Goal: Answer question/provide support: Share knowledge or assist other users

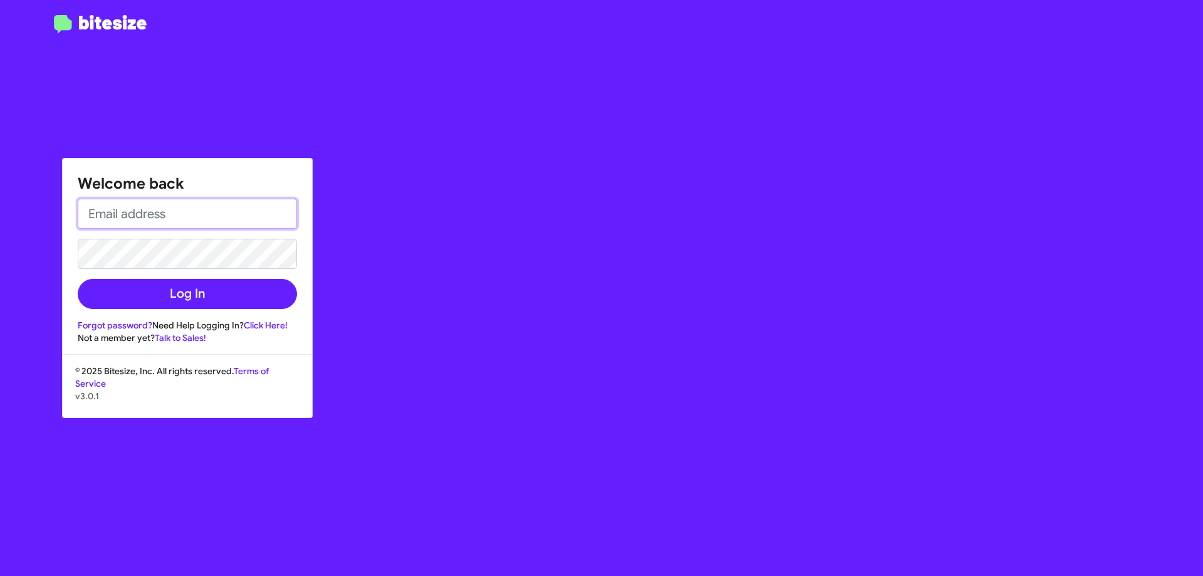
type input "[EMAIL_ADDRESS][DOMAIN_NAME]"
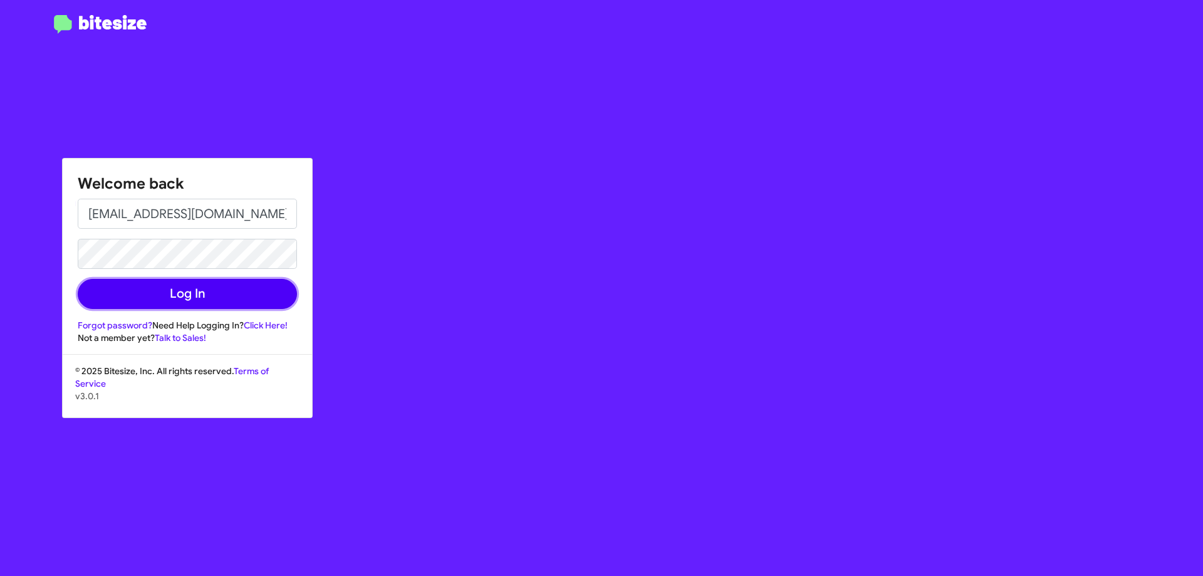
click at [194, 293] on button "Log In" at bounding box center [187, 294] width 219 height 30
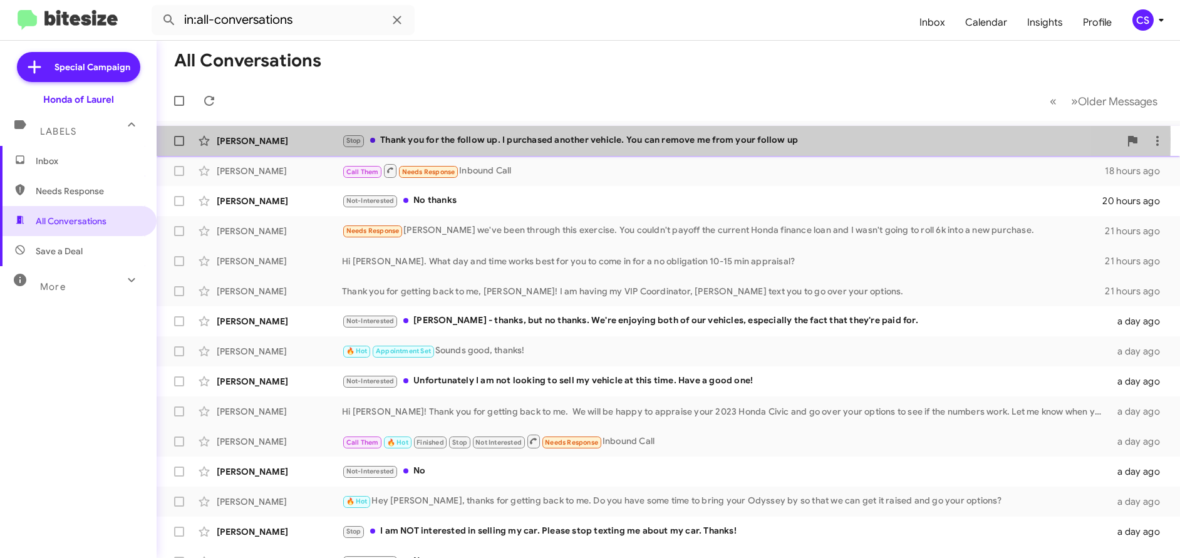
click at [256, 139] on div "[PERSON_NAME]" at bounding box center [279, 141] width 125 height 13
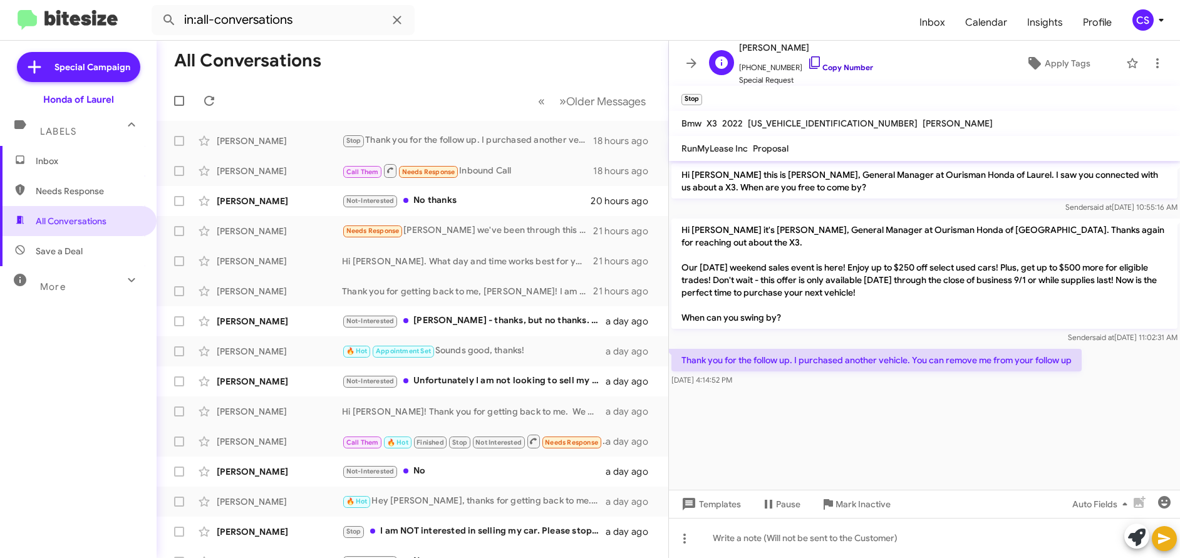
click at [838, 69] on link "Copy Number" at bounding box center [840, 67] width 66 height 9
click at [1065, 67] on span "Apply Tags" at bounding box center [1068, 63] width 46 height 23
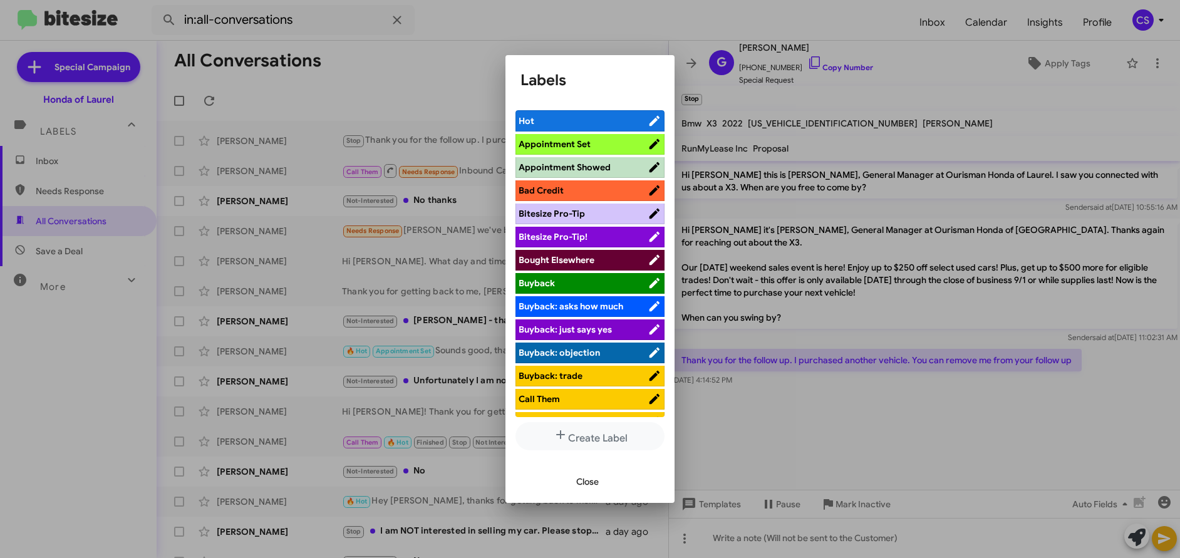
click at [570, 259] on span "Bought Elsewhere" at bounding box center [557, 259] width 76 height 11
click at [593, 485] on span "Close" at bounding box center [587, 481] width 23 height 23
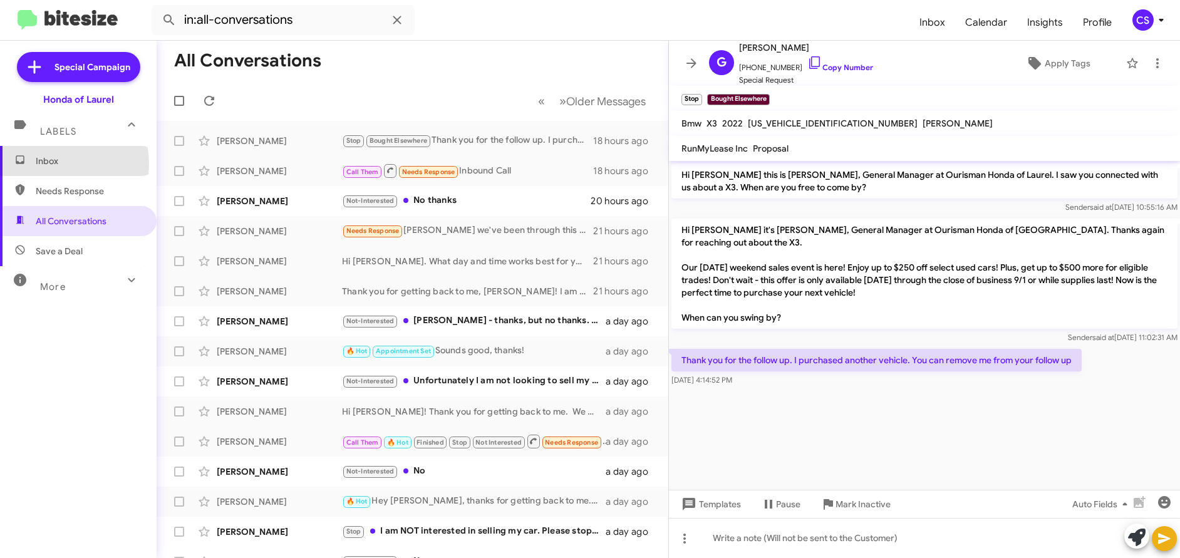
click at [51, 163] on span "Inbox" at bounding box center [89, 161] width 106 height 13
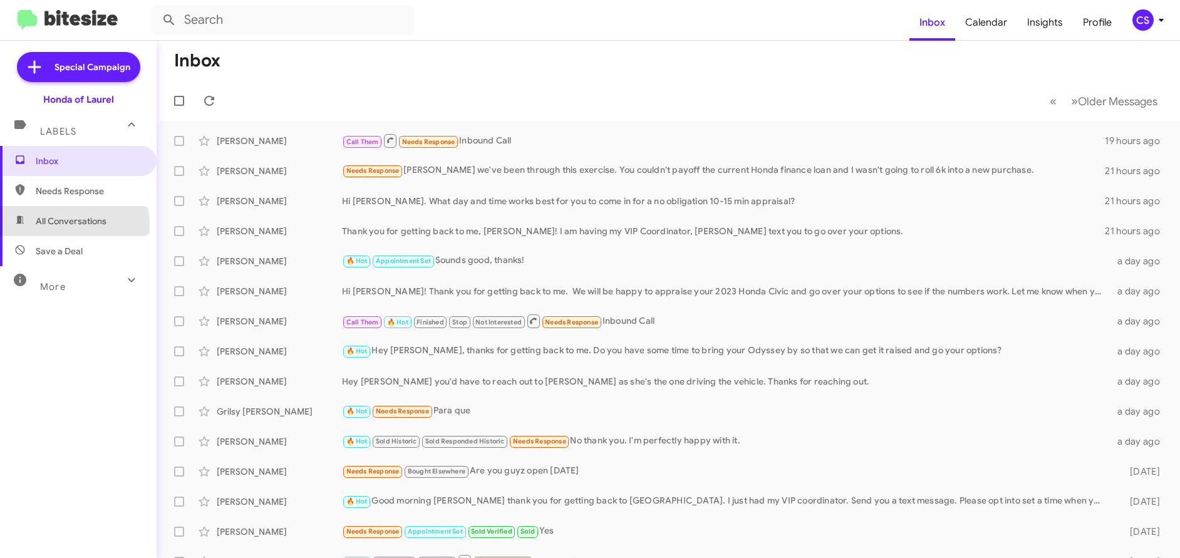
click at [63, 225] on span "All Conversations" at bounding box center [71, 221] width 71 height 13
type input "in:all-conversations"
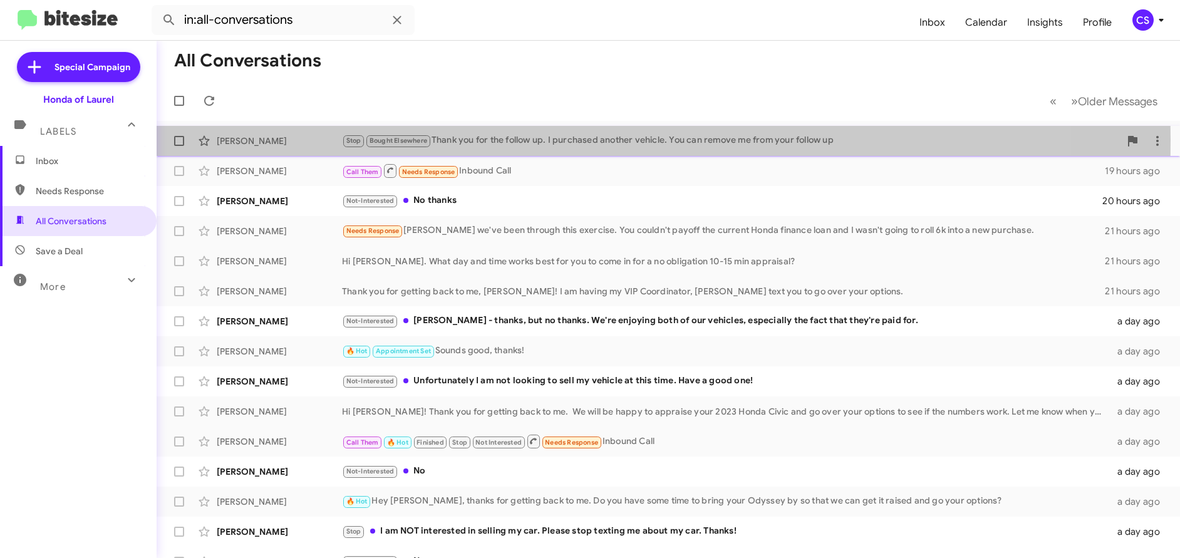
click at [246, 140] on div "[PERSON_NAME]" at bounding box center [279, 141] width 125 height 13
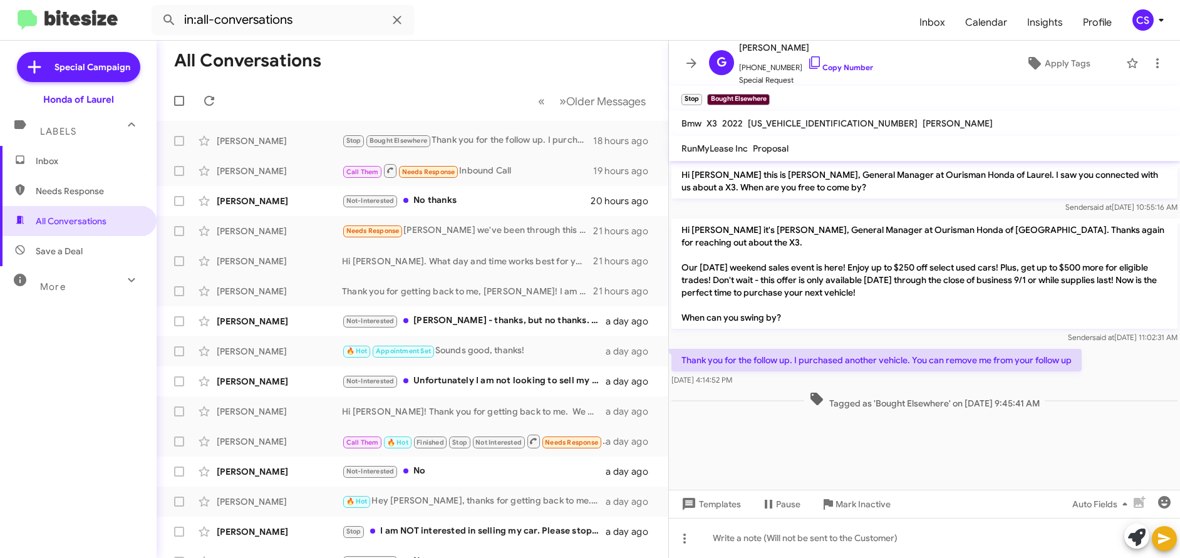
drag, startPoint x: 682, startPoint y: 229, endPoint x: 958, endPoint y: 400, distance: 324.6
click at [1046, 462] on cdk-virtual-scroll-viewport "Hi [PERSON_NAME] this is [PERSON_NAME], General Manager at Ourisman Honda of La…" at bounding box center [924, 325] width 511 height 329
copy div "Hi [PERSON_NAME] it's [PERSON_NAME], General Manager at Ourisman Honda of [GEOG…"
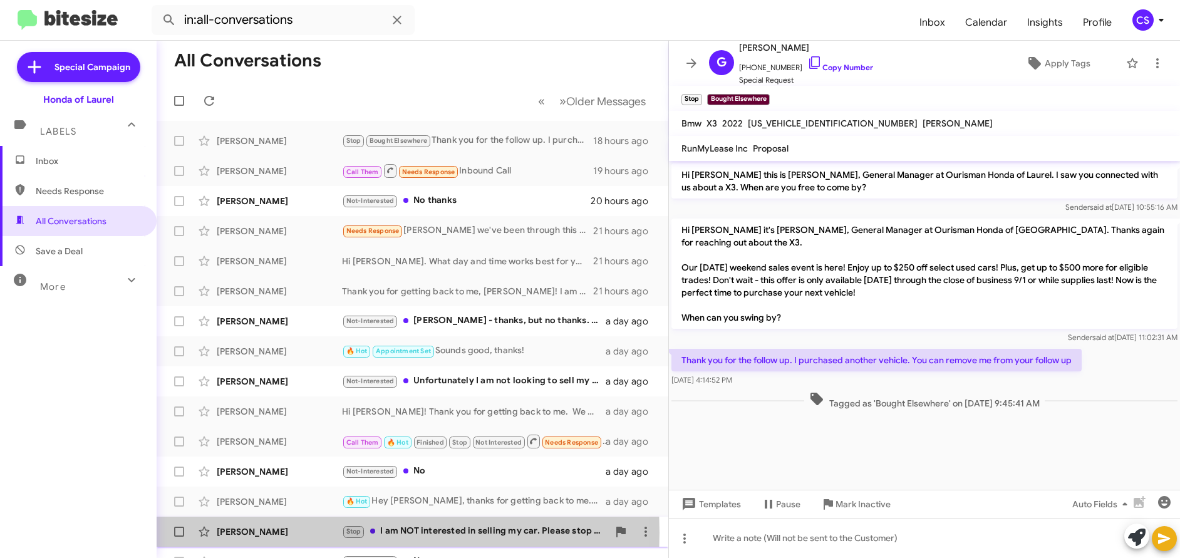
click at [256, 533] on div "[PERSON_NAME]" at bounding box center [279, 532] width 125 height 13
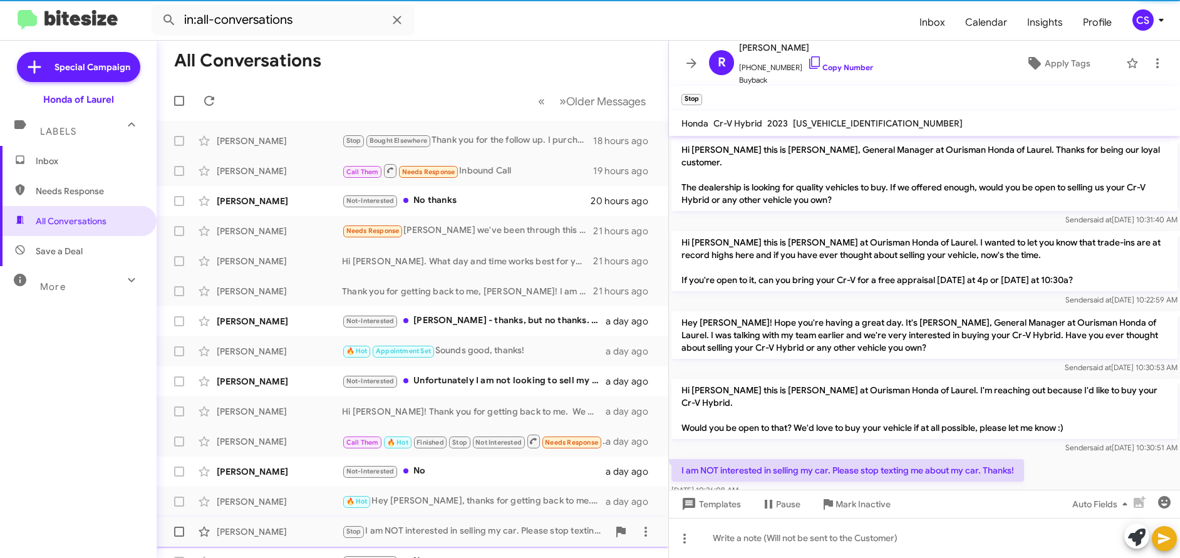
scroll to position [13, 0]
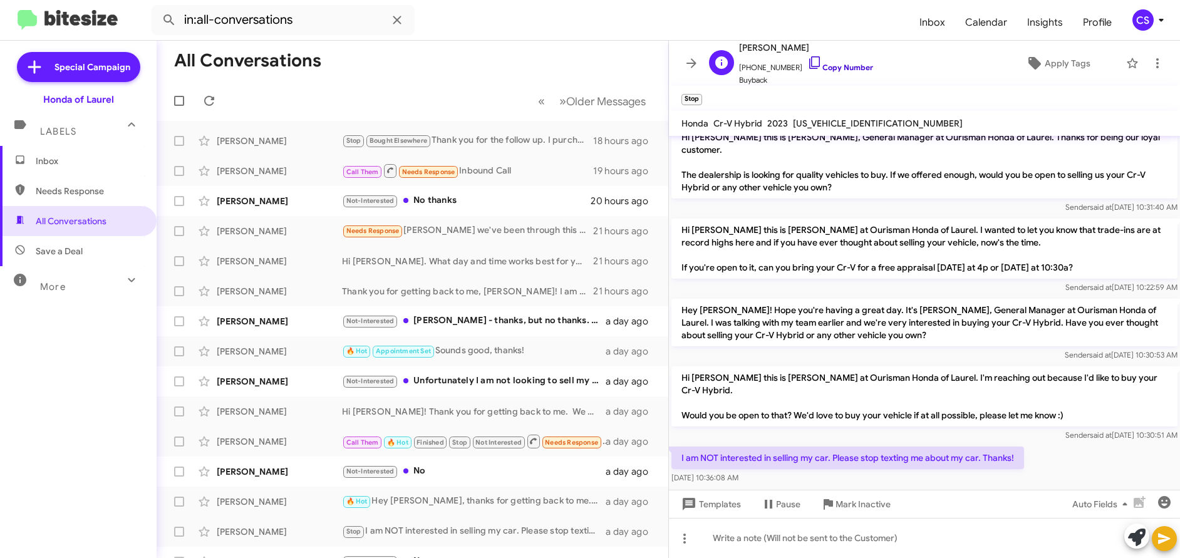
click at [836, 65] on link "Copy Number" at bounding box center [840, 67] width 66 height 9
click at [1056, 62] on span "Apply Tags" at bounding box center [1068, 63] width 46 height 23
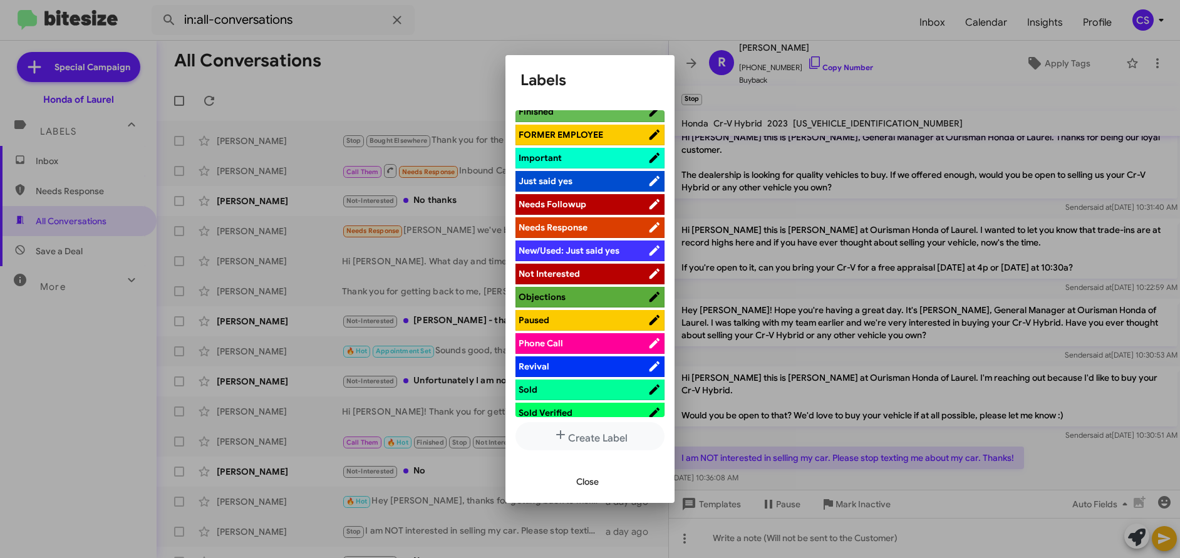
scroll to position [436, 0]
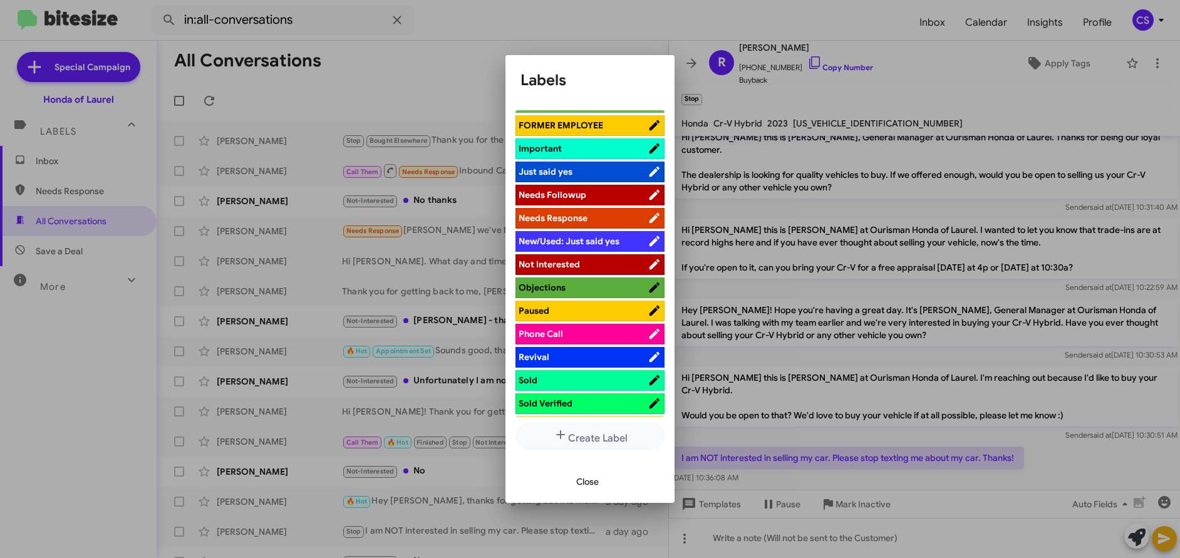
click at [556, 269] on span "Not Interested" at bounding box center [583, 264] width 129 height 13
click at [588, 485] on span "Close" at bounding box center [587, 481] width 23 height 23
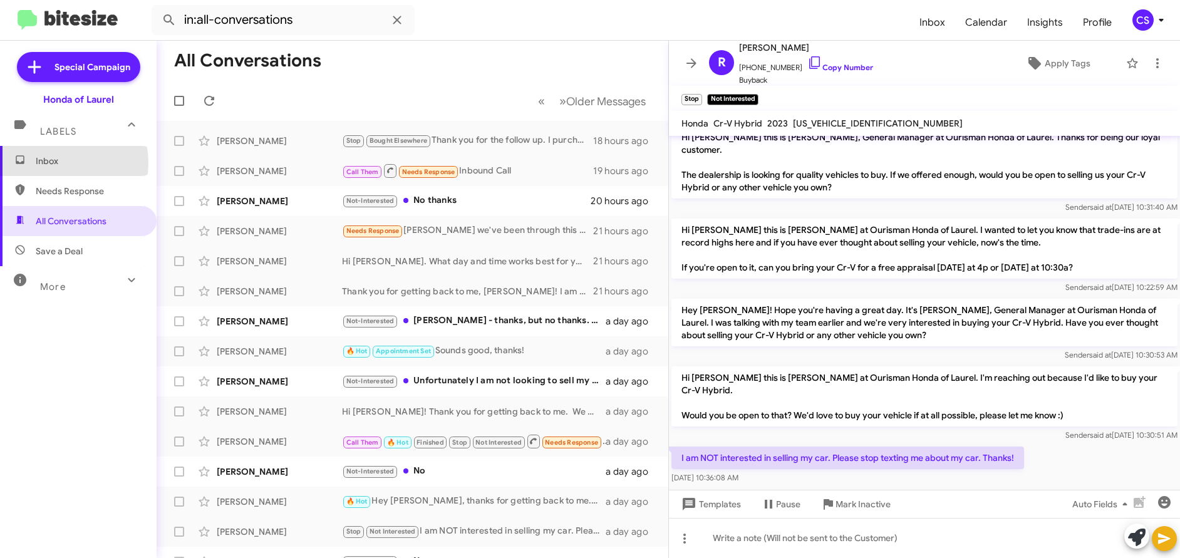
click at [54, 163] on span "Inbox" at bounding box center [89, 161] width 106 height 13
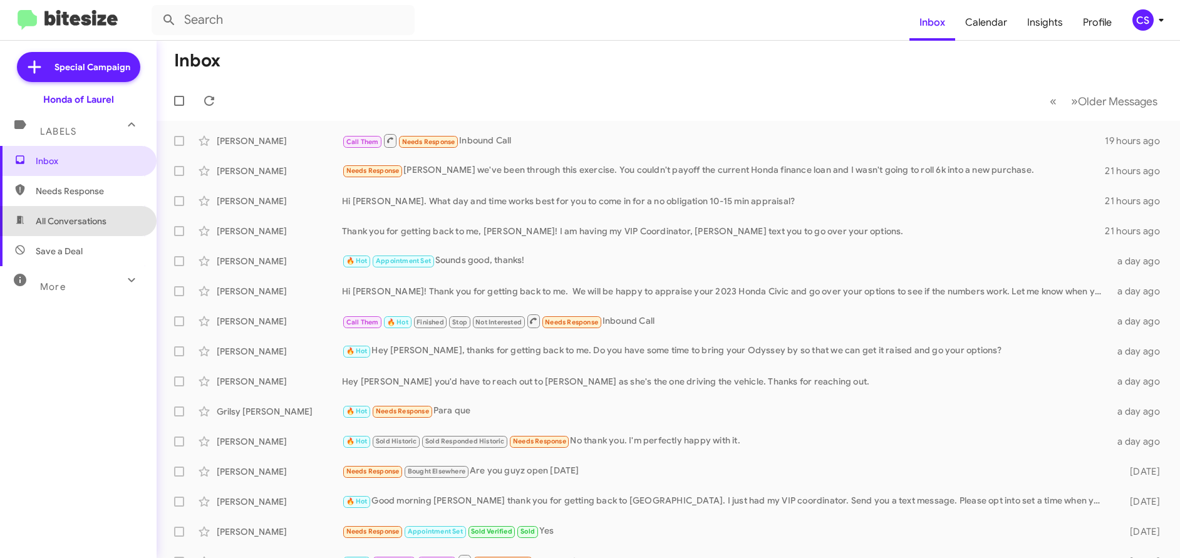
click at [83, 220] on span "All Conversations" at bounding box center [71, 221] width 71 height 13
type input "in:all-conversations"
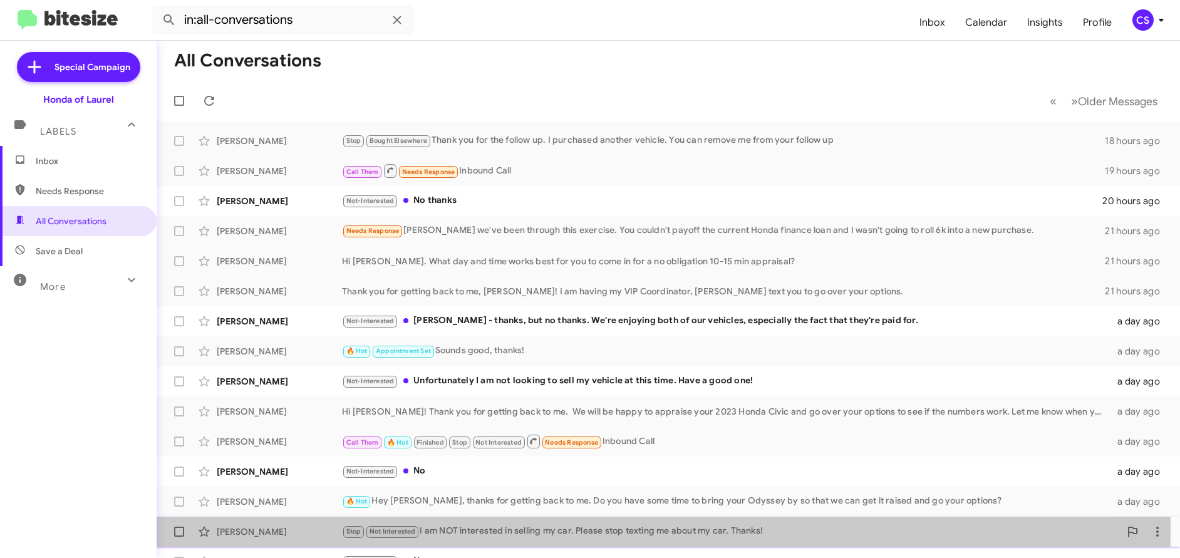
click at [266, 530] on div "[PERSON_NAME]" at bounding box center [279, 532] width 125 height 13
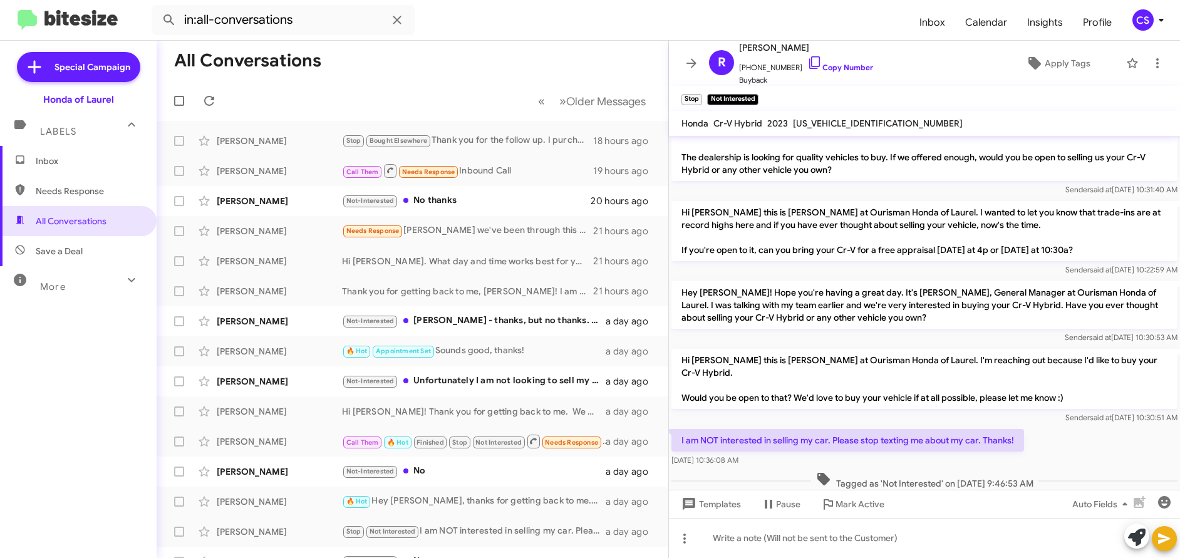
scroll to position [39, 0]
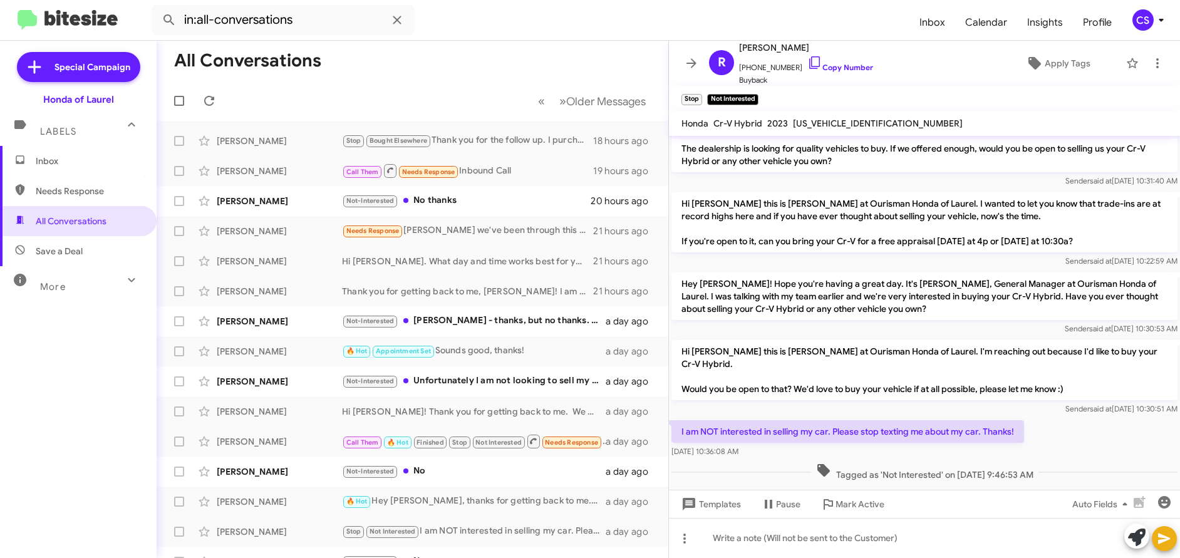
drag, startPoint x: 682, startPoint y: 337, endPoint x: 1013, endPoint y: 454, distance: 351.2
click at [1059, 475] on cdk-virtual-scroll-viewport "Hi [PERSON_NAME] this is [PERSON_NAME], General Manager at Ourisman Honda of La…" at bounding box center [924, 313] width 511 height 354
copy div "Hi [PERSON_NAME] this is [PERSON_NAME] at Ourisman Honda of Laurel. I'm reachin…"
drag, startPoint x: 1164, startPoint y: 21, endPoint x: 1154, endPoint y: 23, distance: 9.7
click at [1158, 24] on icon at bounding box center [1161, 20] width 15 height 15
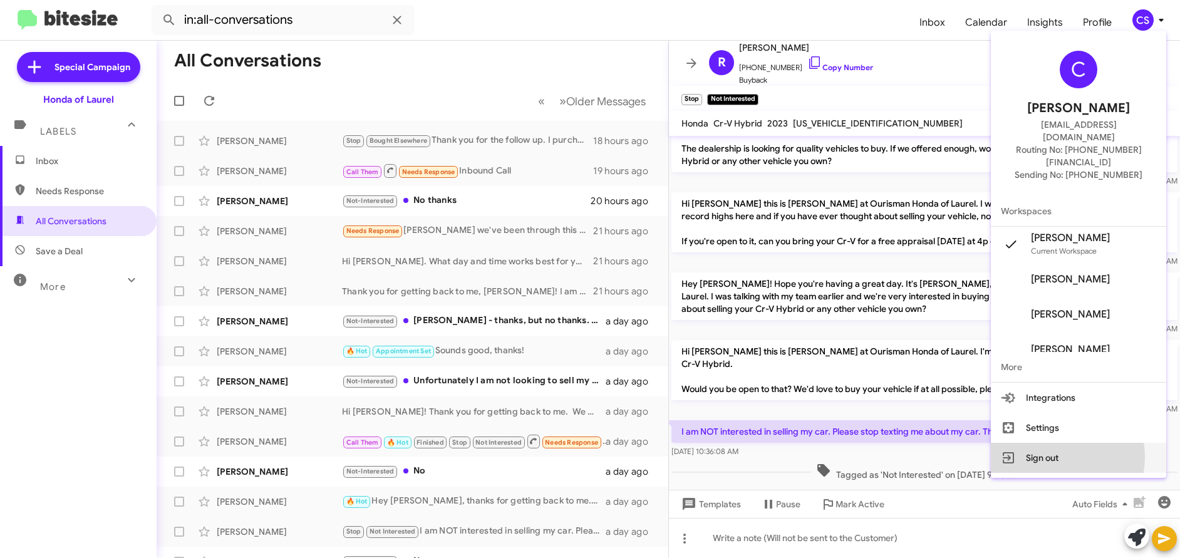
click at [1070, 443] on button "Sign out" at bounding box center [1078, 458] width 175 height 30
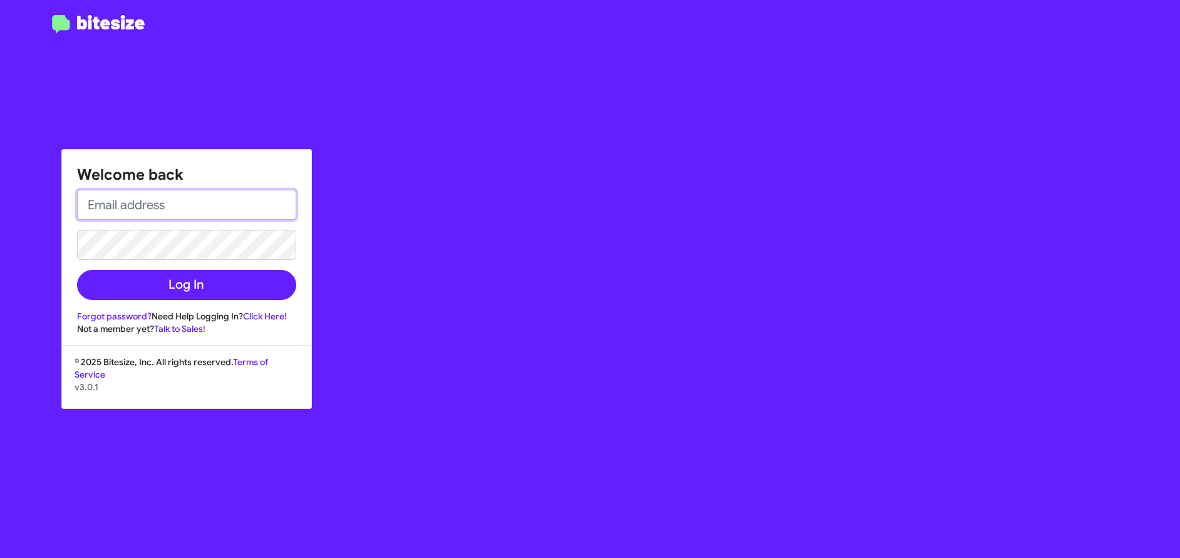
type input "[EMAIL_ADDRESS][DOMAIN_NAME]"
